Goal: Find specific page/section: Find specific page/section

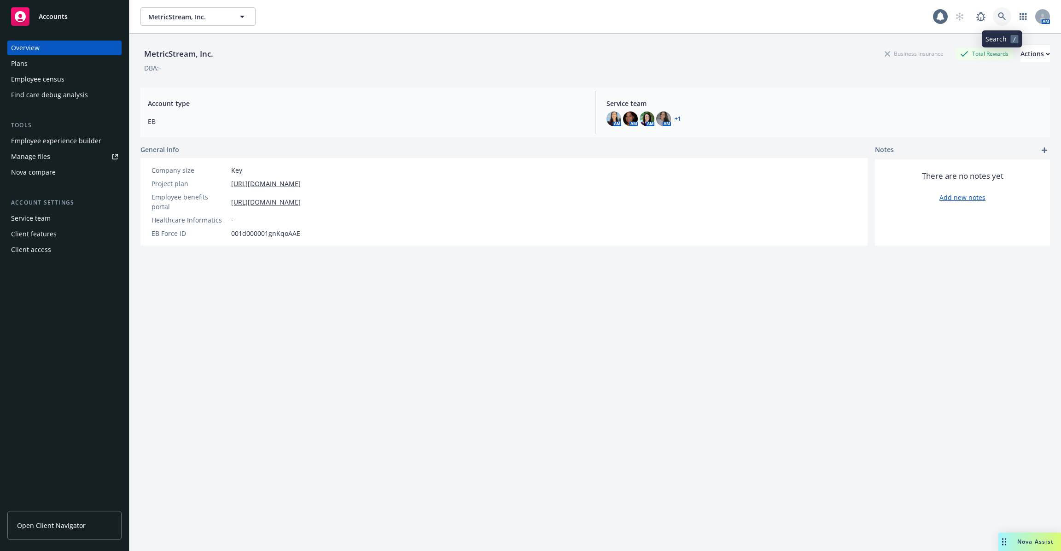
click at [1005, 12] on icon at bounding box center [1002, 16] width 8 height 8
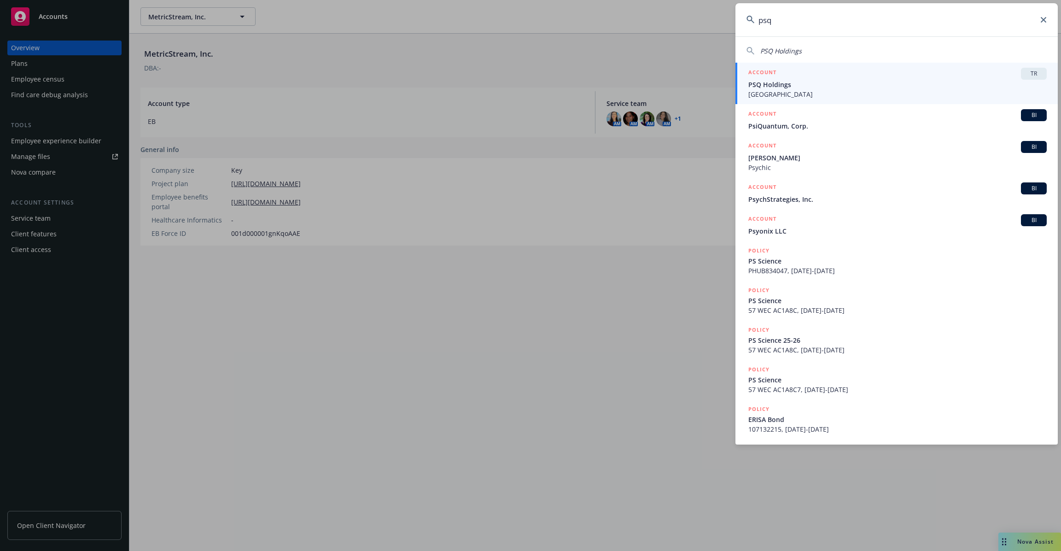
type input "psq"
click at [923, 77] on div "ACCOUNT TR" at bounding box center [897, 74] width 298 height 12
